Goal: Transaction & Acquisition: Download file/media

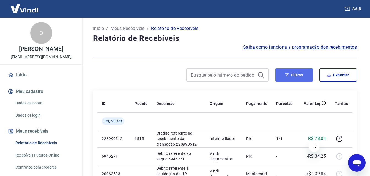
click at [297, 78] on button "Filtros" at bounding box center [293, 74] width 37 height 13
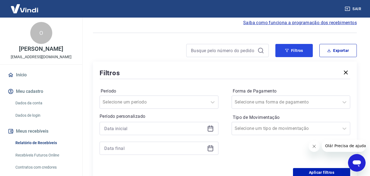
scroll to position [55, 0]
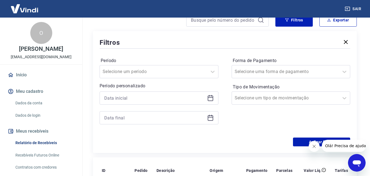
click at [213, 98] on icon at bounding box center [210, 98] width 5 height 5
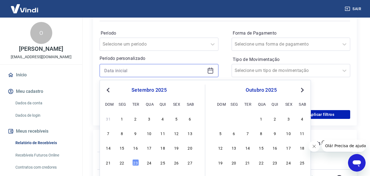
scroll to position [110, 0]
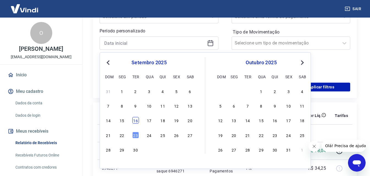
click at [135, 121] on div "16" at bounding box center [135, 120] width 7 height 7
type input "[DATE]"
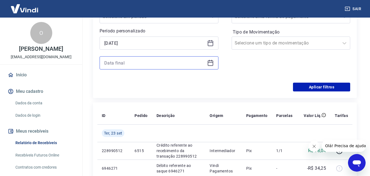
click at [151, 63] on input at bounding box center [154, 63] width 101 height 8
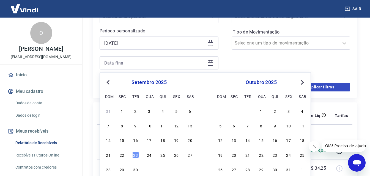
drag, startPoint x: 136, startPoint y: 154, endPoint x: 321, endPoint y: 88, distance: 196.1
click at [136, 154] on div "23" at bounding box center [135, 155] width 7 height 7
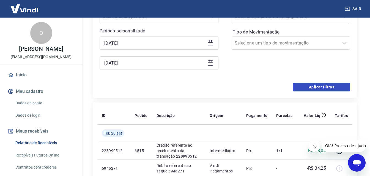
type input "[DATE]"
click at [328, 86] on button "Aplicar filtros" at bounding box center [321, 87] width 57 height 9
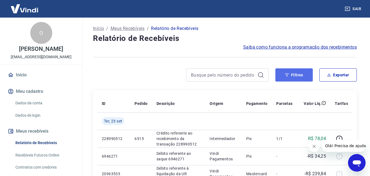
click at [291, 75] on button "Filtros" at bounding box center [293, 74] width 37 height 13
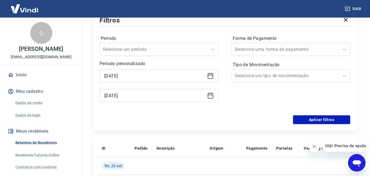
scroll to position [82, 0]
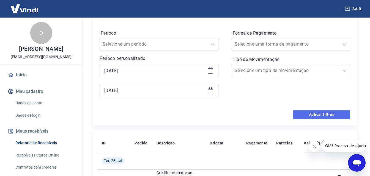
click at [332, 112] on button "Aplicar filtros" at bounding box center [321, 114] width 57 height 9
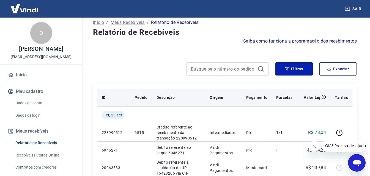
scroll to position [0, 0]
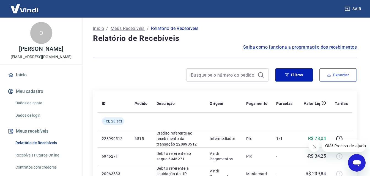
click at [352, 72] on button "Exportar" at bounding box center [337, 74] width 37 height 13
type input "[DATE]"
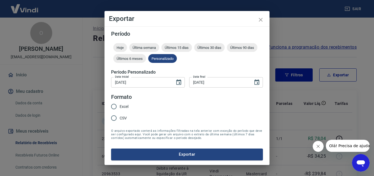
click at [123, 106] on span "Excel" at bounding box center [124, 107] width 9 height 6
click at [120, 106] on input "Excel" at bounding box center [114, 107] width 12 height 12
radio input "true"
click at [210, 156] on button "Exportar" at bounding box center [187, 155] width 152 height 12
